Goal: Information Seeking & Learning: Learn about a topic

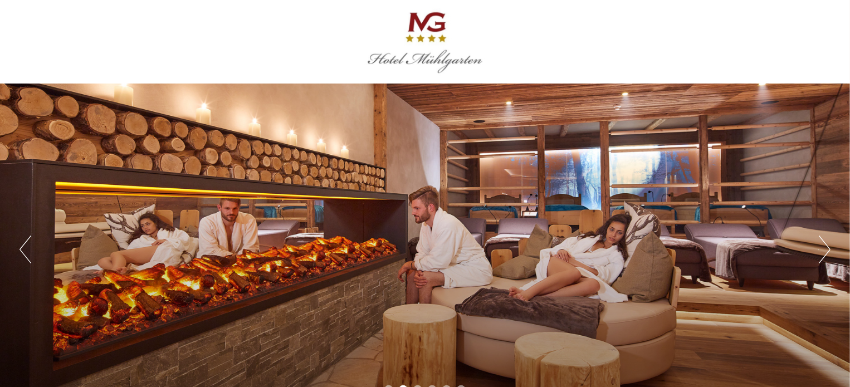
click at [826, 249] on button "Next" at bounding box center [824, 250] width 12 height 28
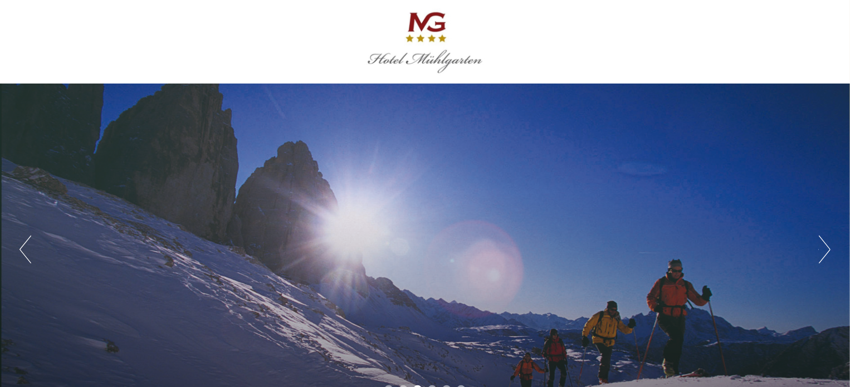
click at [826, 248] on button "Next" at bounding box center [824, 250] width 12 height 28
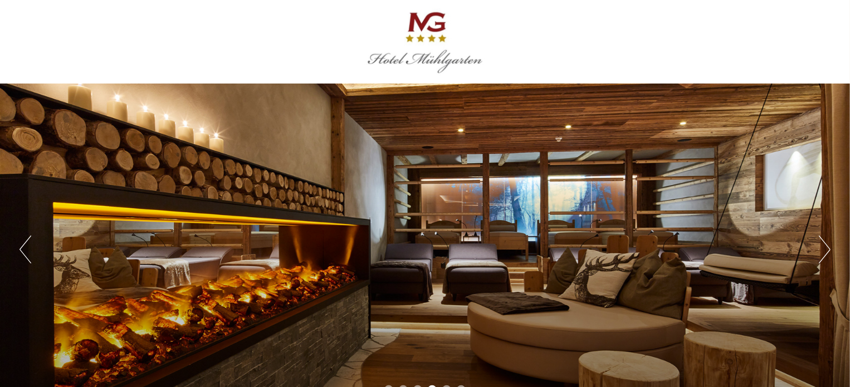
click at [826, 248] on button "Next" at bounding box center [824, 250] width 12 height 28
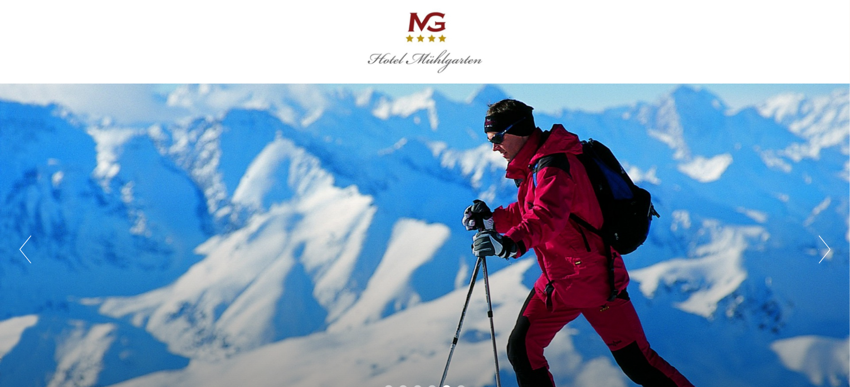
click at [826, 247] on button "Next" at bounding box center [824, 250] width 12 height 28
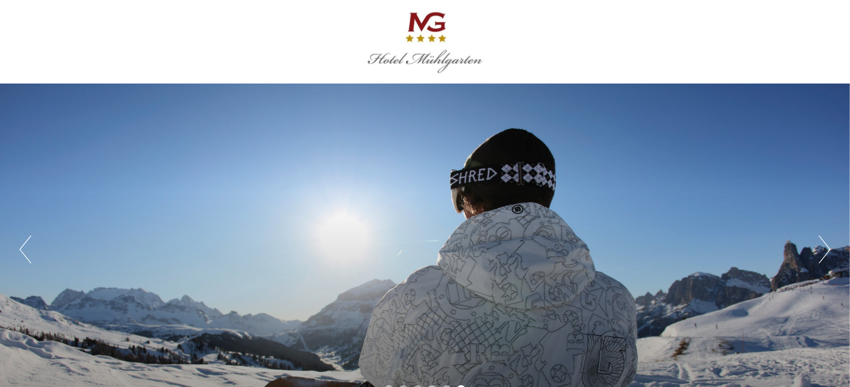
click at [826, 247] on button "Next" at bounding box center [824, 250] width 12 height 28
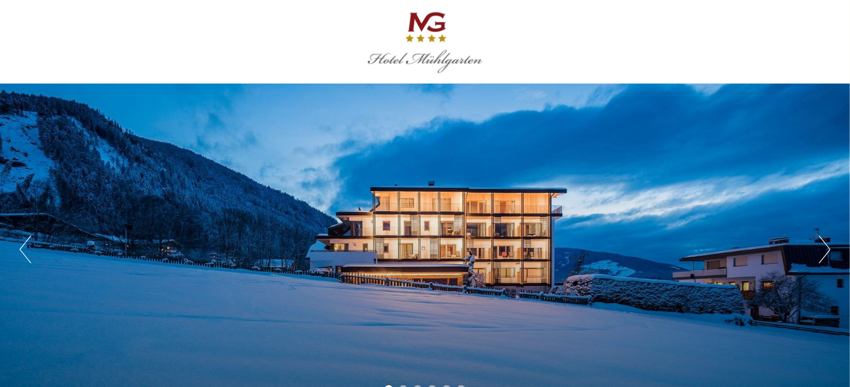
click at [826, 247] on button "Next" at bounding box center [824, 250] width 12 height 28
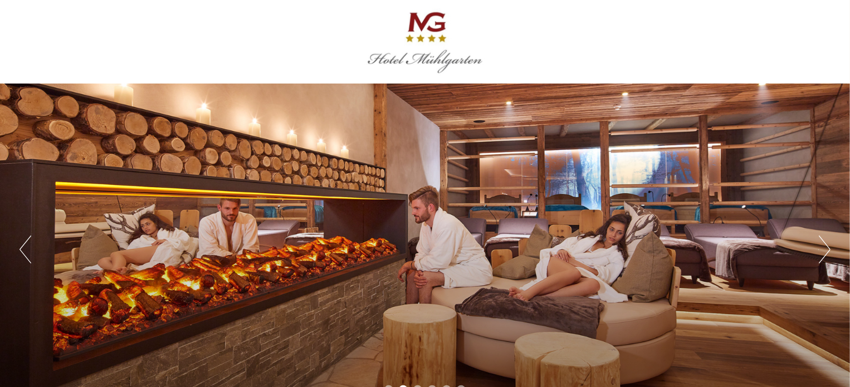
click at [826, 247] on button "Next" at bounding box center [824, 250] width 12 height 28
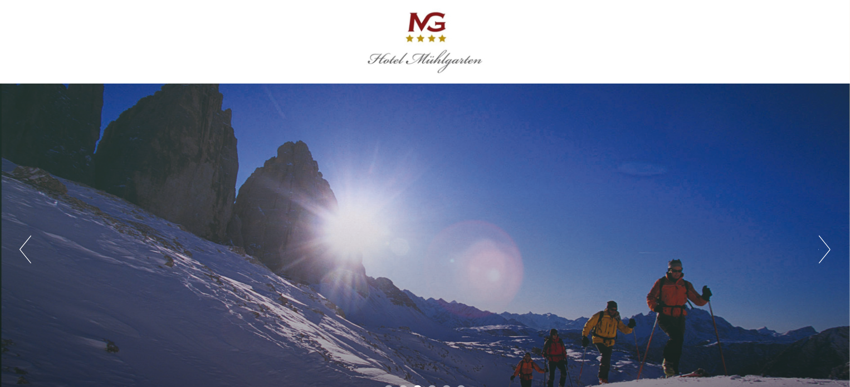
click at [826, 247] on button "Next" at bounding box center [824, 250] width 12 height 28
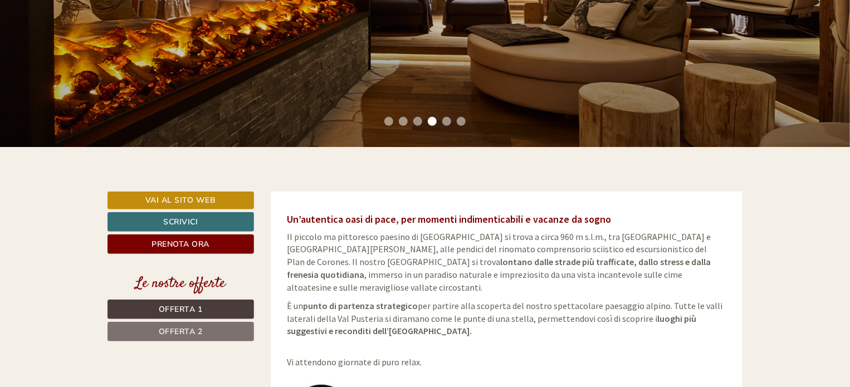
scroll to position [390, 0]
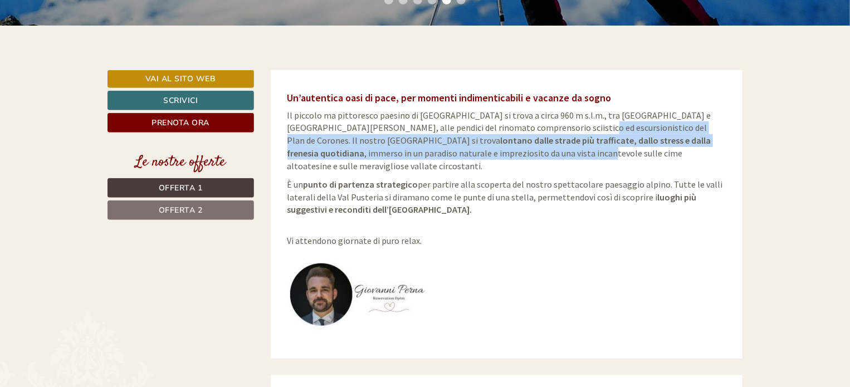
drag, startPoint x: 529, startPoint y: 131, endPoint x: 396, endPoint y: 138, distance: 133.2
click at [398, 149] on span "Il piccolo ma pittoresco paesino di [GEOGRAPHIC_DATA] si trova a circa 960 m s.…" at bounding box center [499, 141] width 424 height 62
click at [396, 138] on strong "lontano dalle strade più trafficate, dallo stress e dalla frenesia quotidiana" at bounding box center [499, 147] width 424 height 24
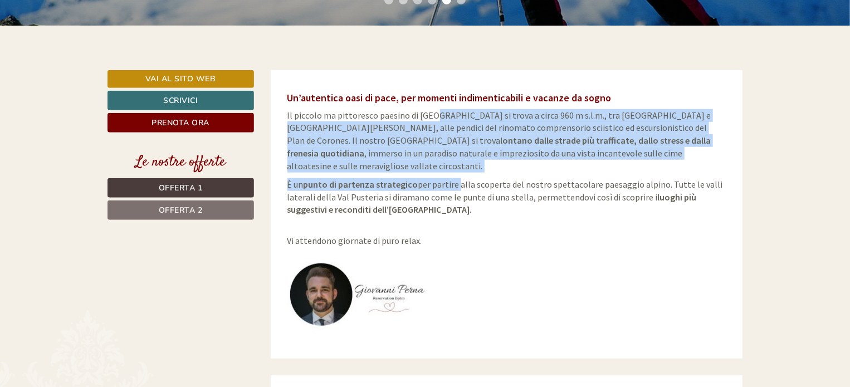
drag, startPoint x: 452, startPoint y: 169, endPoint x: 431, endPoint y: 117, distance: 55.2
click at [431, 117] on div "Un’autentica oasi di pace, per momenti indimenticabili e vacanze da sogno Il pi…" at bounding box center [507, 214] width 472 height 288
click at [445, 153] on span "Il piccolo ma pittoresco paesino di [GEOGRAPHIC_DATA] si trova a circa 960 m s.…" at bounding box center [499, 141] width 424 height 62
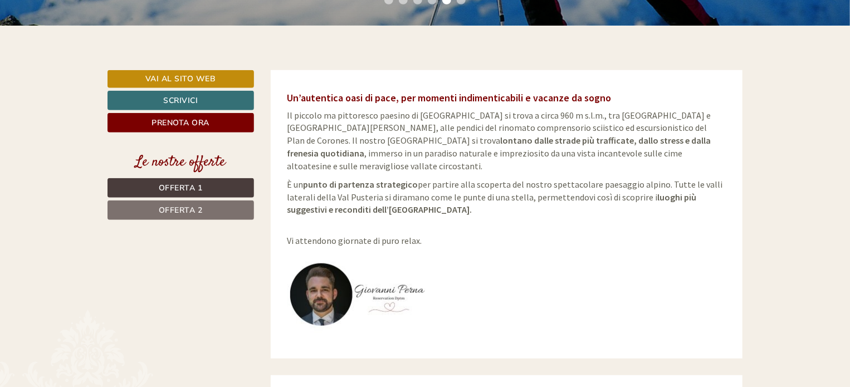
drag, startPoint x: 463, startPoint y: 210, endPoint x: 400, endPoint y: 153, distance: 84.8
click at [400, 153] on span "Il piccolo ma pittoresco paesino di [GEOGRAPHIC_DATA] si trova a circa 960 m s.…" at bounding box center [499, 141] width 424 height 62
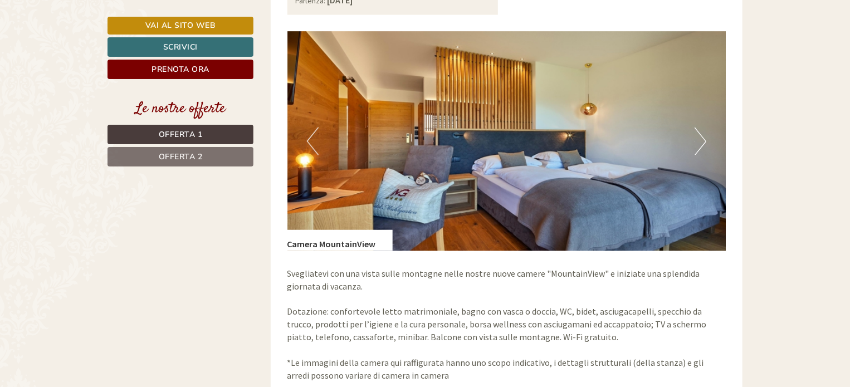
scroll to position [891, 0]
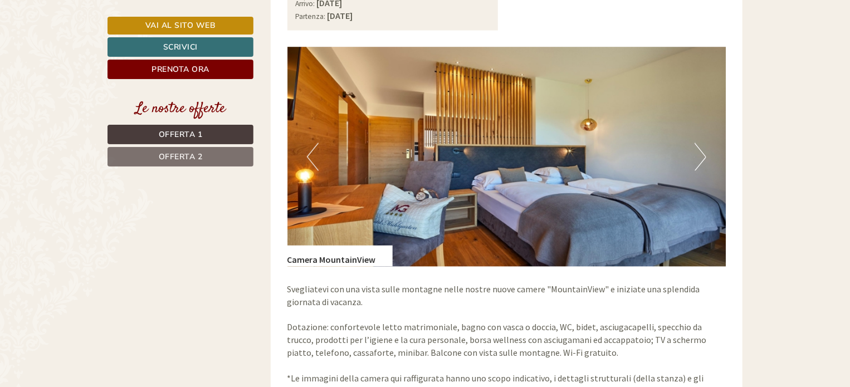
click at [700, 150] on button "Next" at bounding box center [700, 157] width 12 height 28
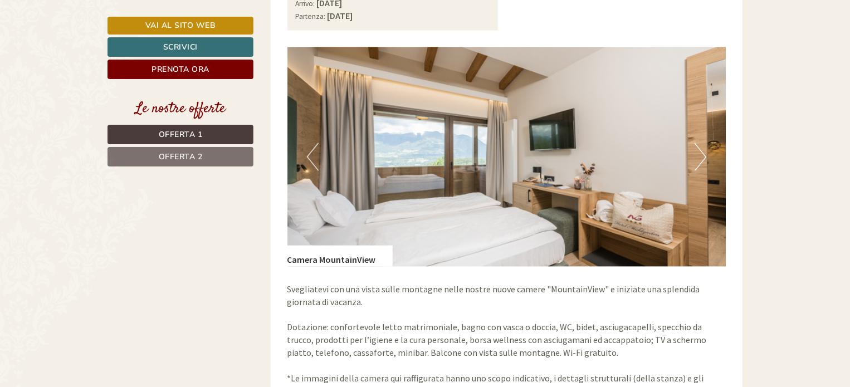
click at [700, 150] on button "Next" at bounding box center [700, 157] width 12 height 28
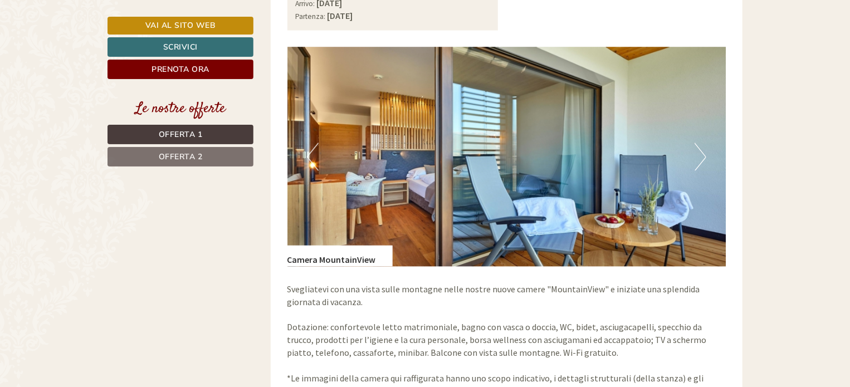
click at [700, 150] on button "Next" at bounding box center [700, 157] width 12 height 28
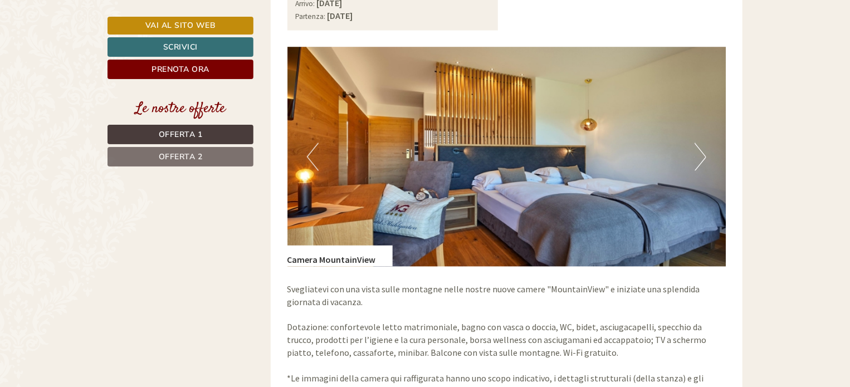
click at [700, 150] on button "Next" at bounding box center [700, 157] width 12 height 28
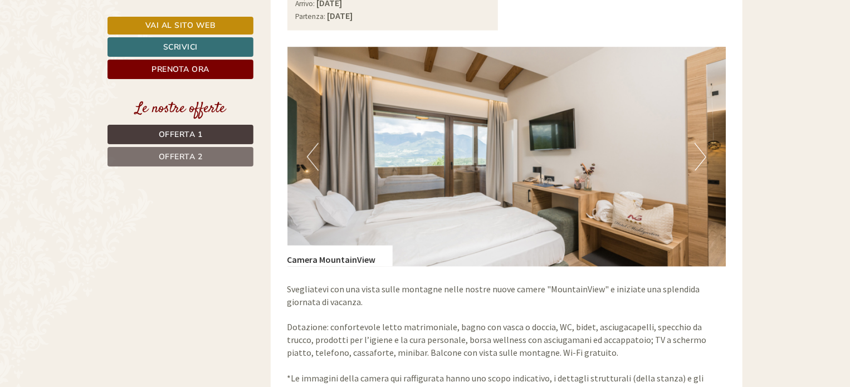
click at [700, 150] on button "Next" at bounding box center [700, 157] width 12 height 28
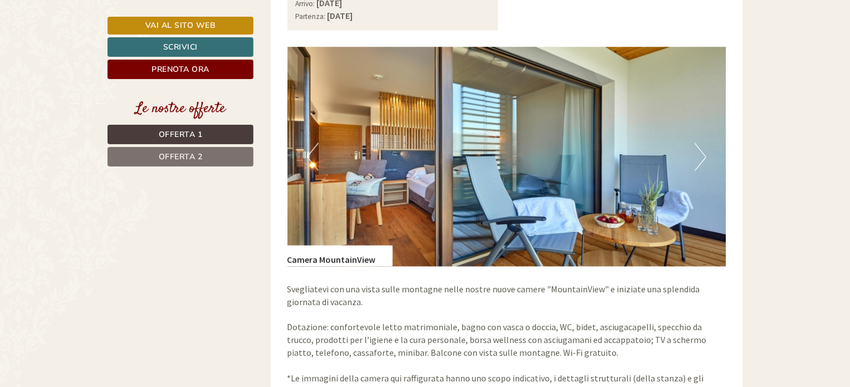
click at [700, 150] on button "Next" at bounding box center [700, 157] width 12 height 28
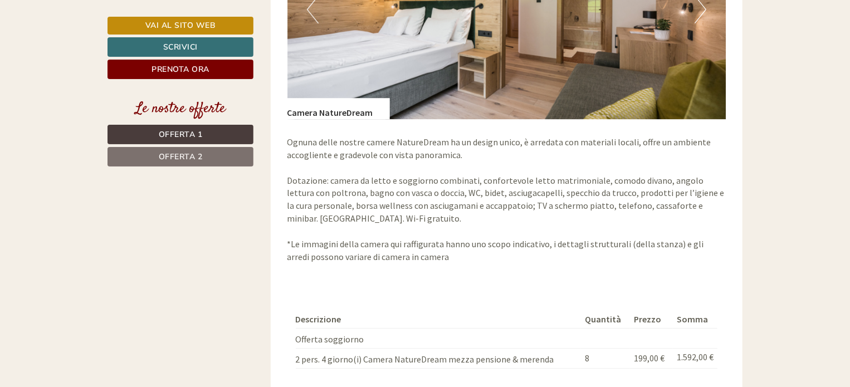
scroll to position [1670, 0]
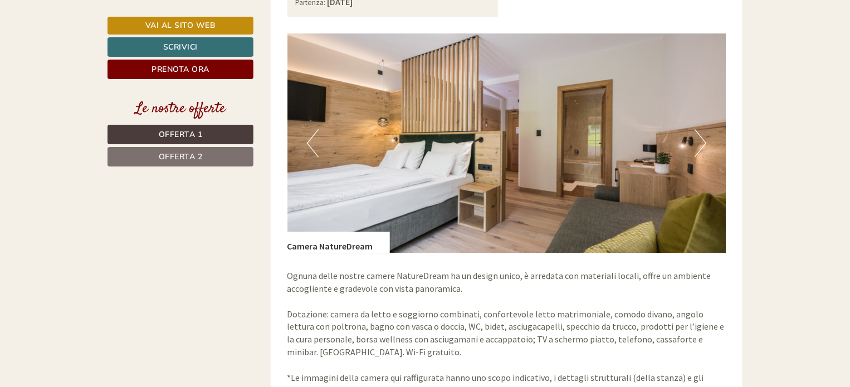
click at [693, 133] on img at bounding box center [506, 142] width 439 height 219
click at [704, 133] on button "Next" at bounding box center [700, 143] width 12 height 28
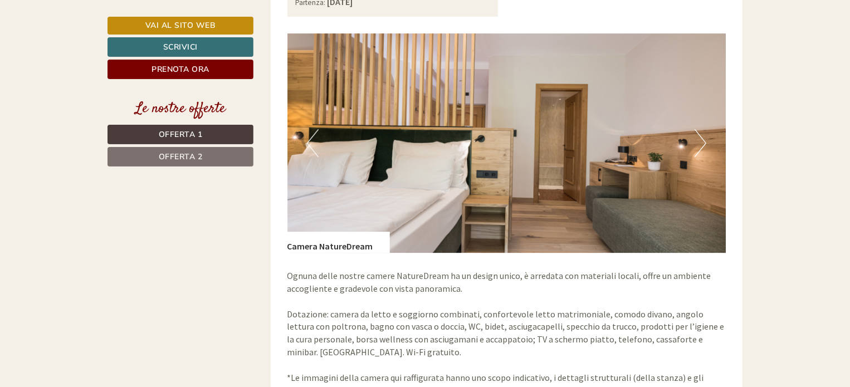
click at [704, 133] on button "Next" at bounding box center [700, 143] width 12 height 28
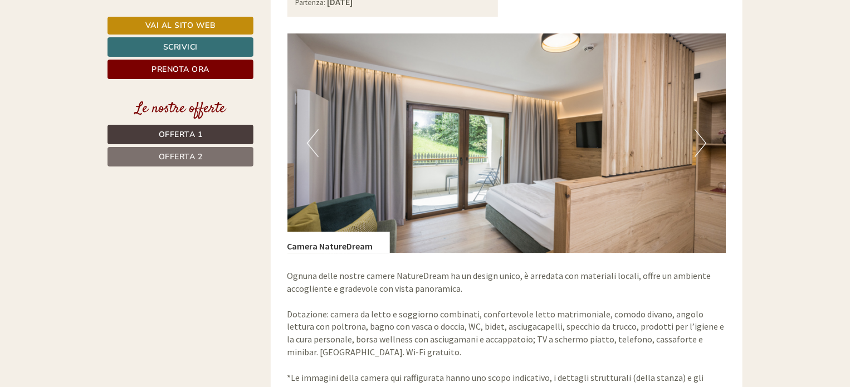
click at [704, 133] on button "Next" at bounding box center [700, 143] width 12 height 28
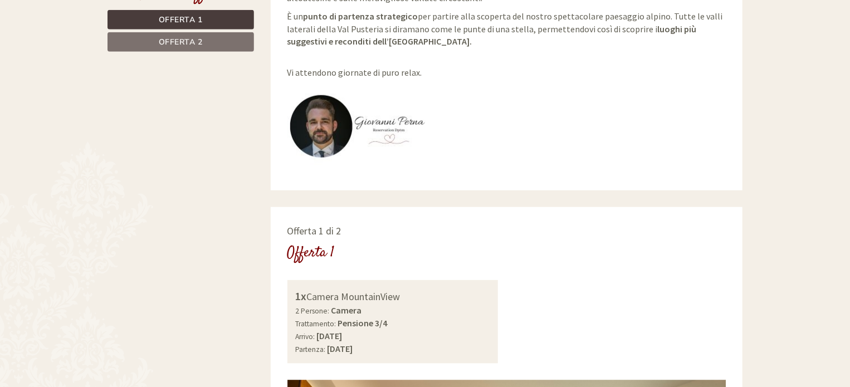
scroll to position [390, 0]
